Goal: Use online tool/utility

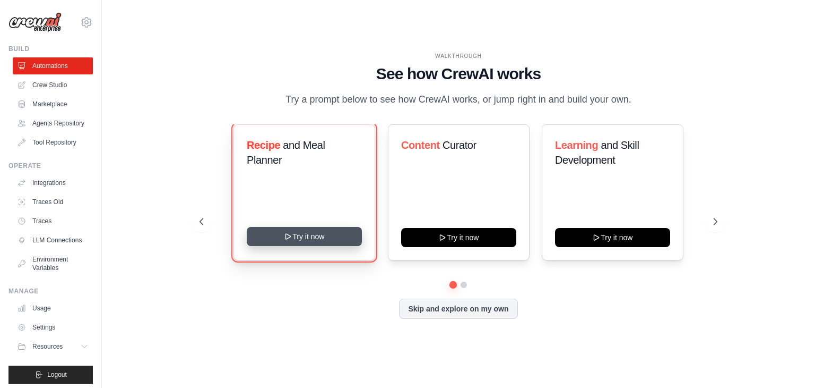
click at [316, 236] on button "Try it now" at bounding box center [304, 236] width 115 height 19
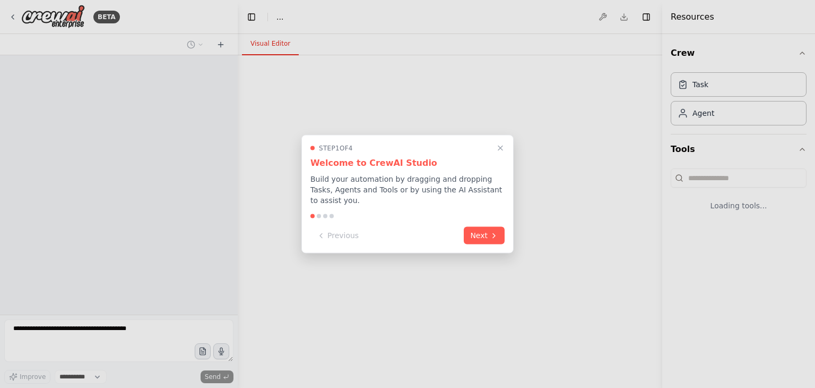
select select "****"
